Goal: Understand process/instructions: Learn how to perform a task or action

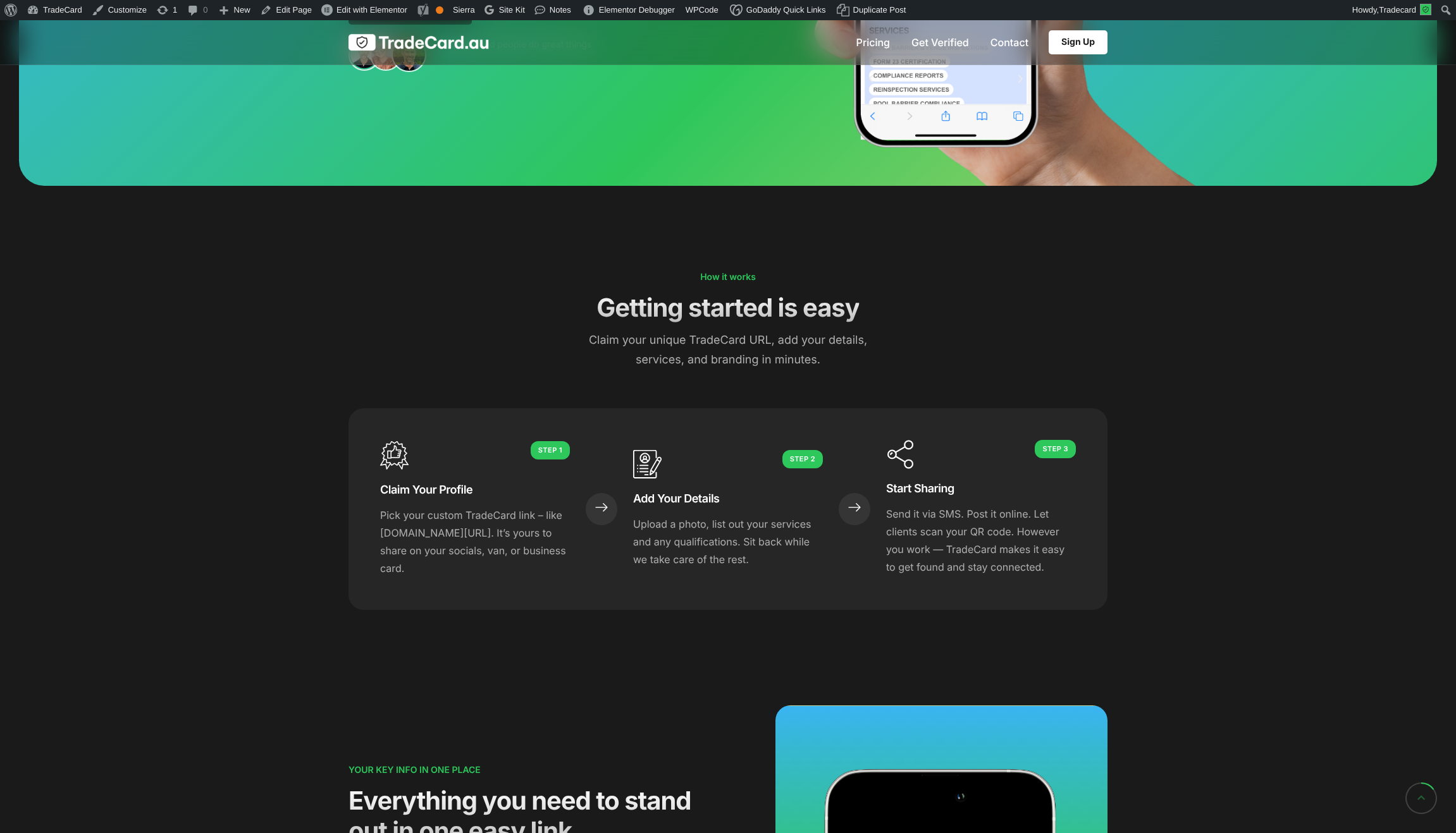
scroll to position [355, 0]
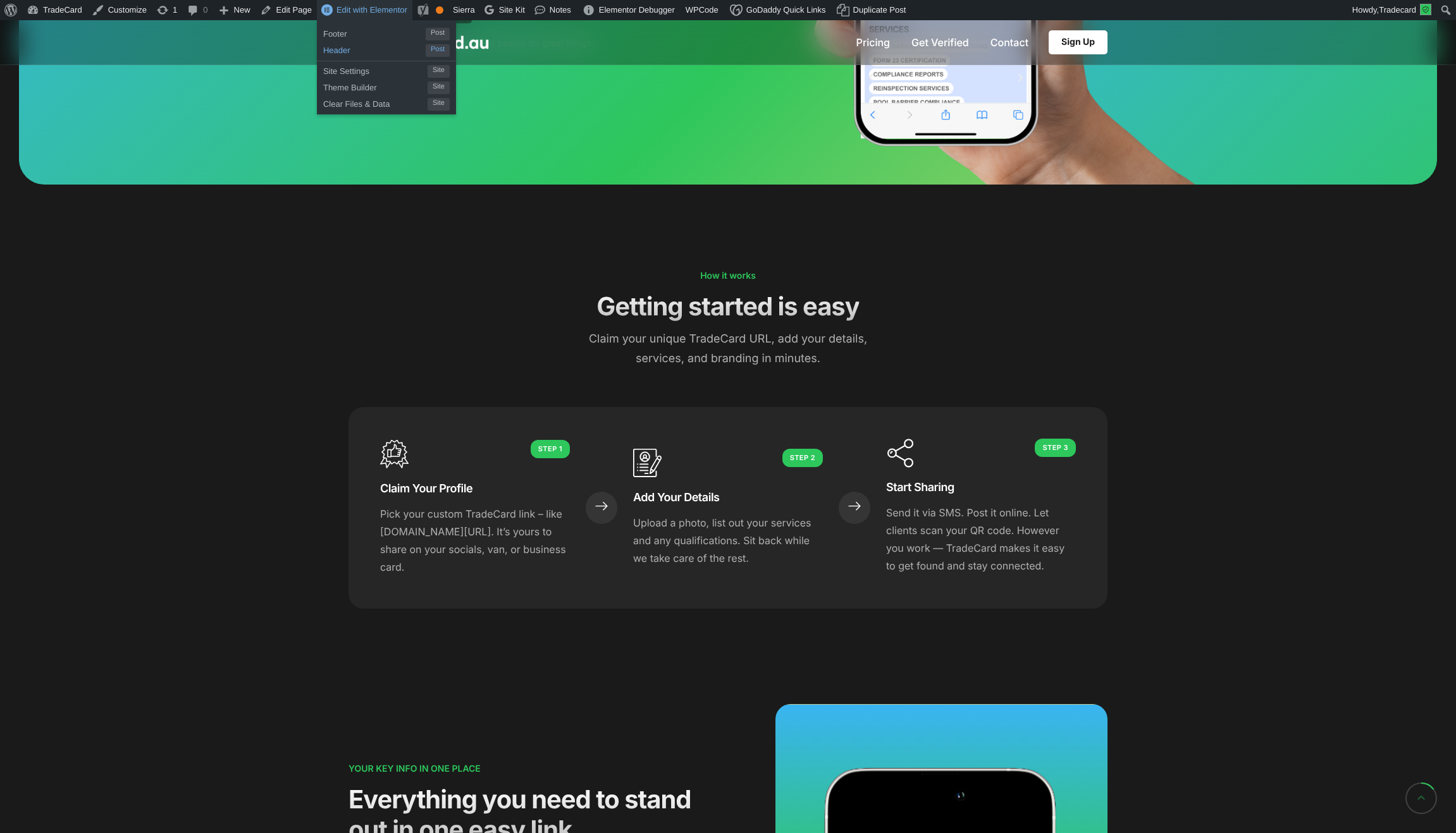
click at [356, 53] on span "Header" at bounding box center [375, 48] width 102 height 17
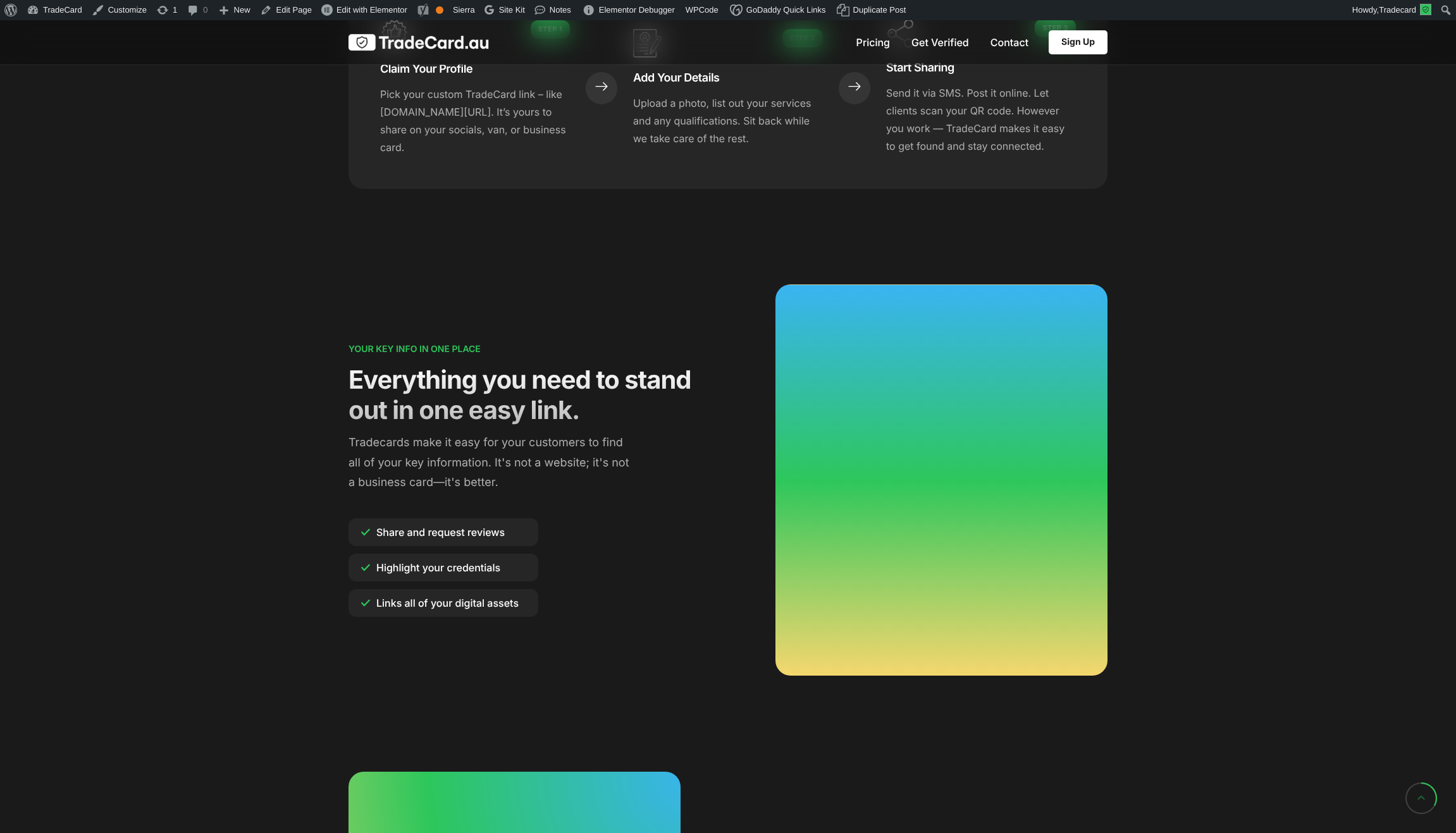
scroll to position [776, 0]
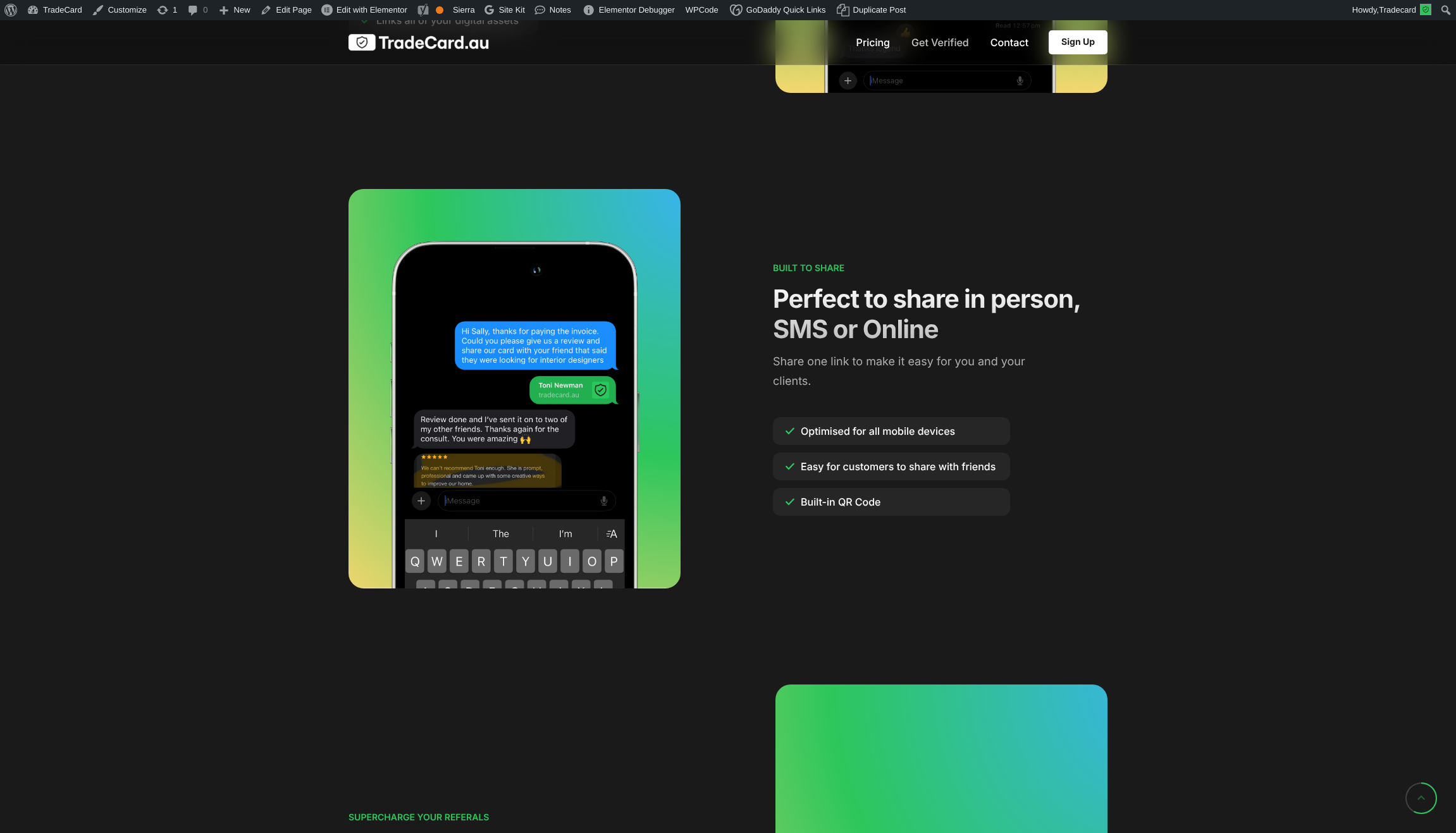
scroll to position [1366, 0]
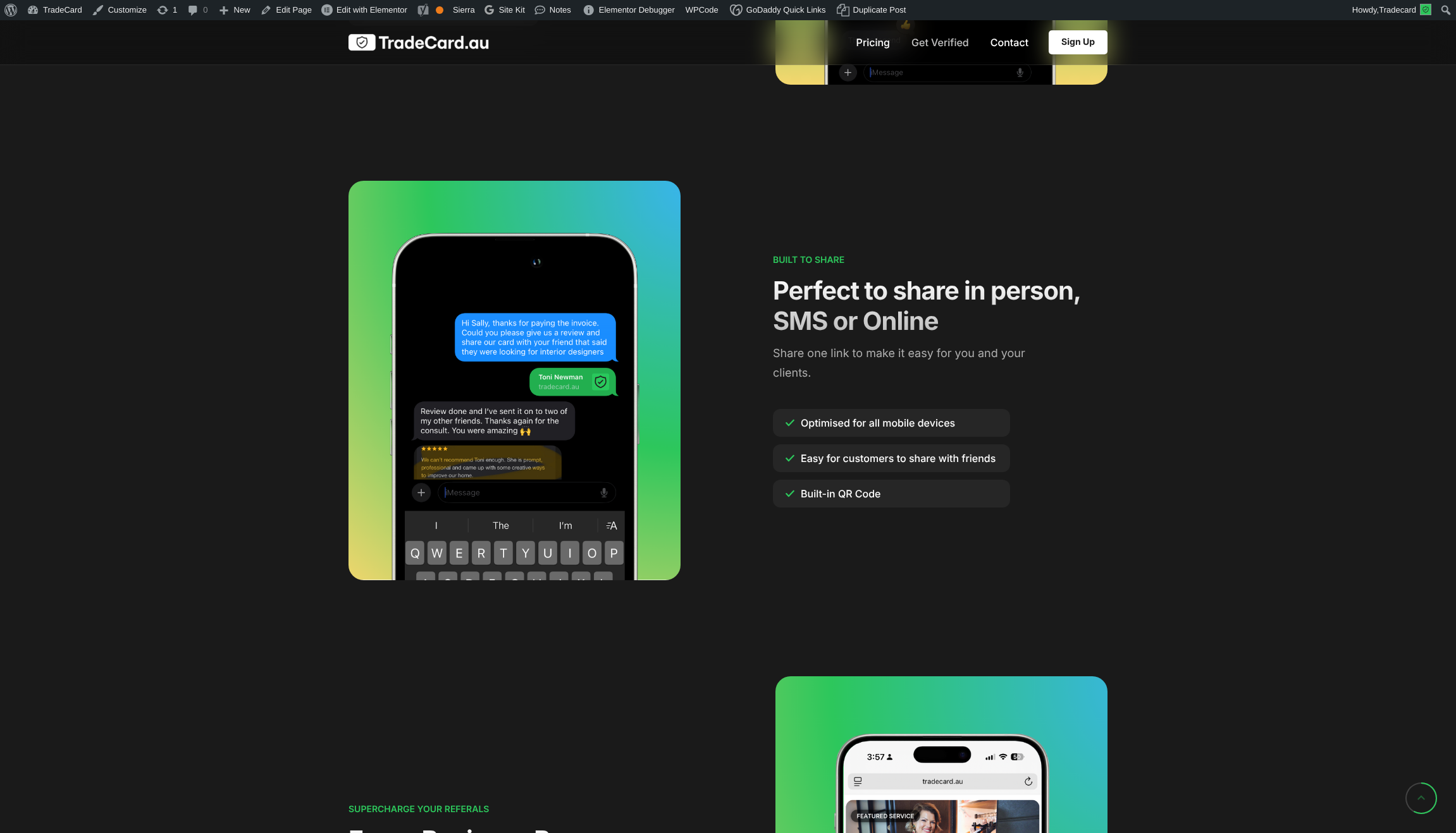
click at [937, 47] on link "Get Verified" at bounding box center [940, 42] width 57 height 10
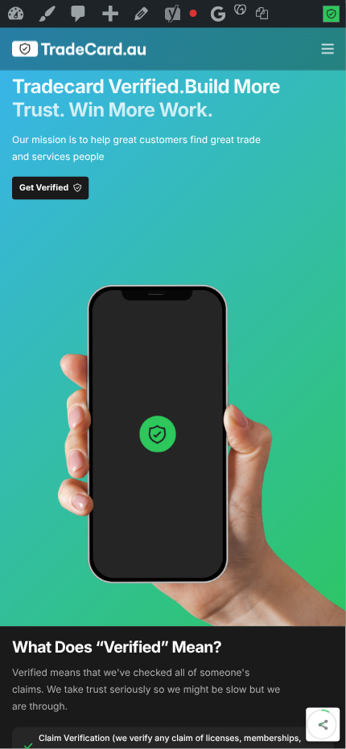
scroll to position [193, 0]
